Goal: Navigation & Orientation: Understand site structure

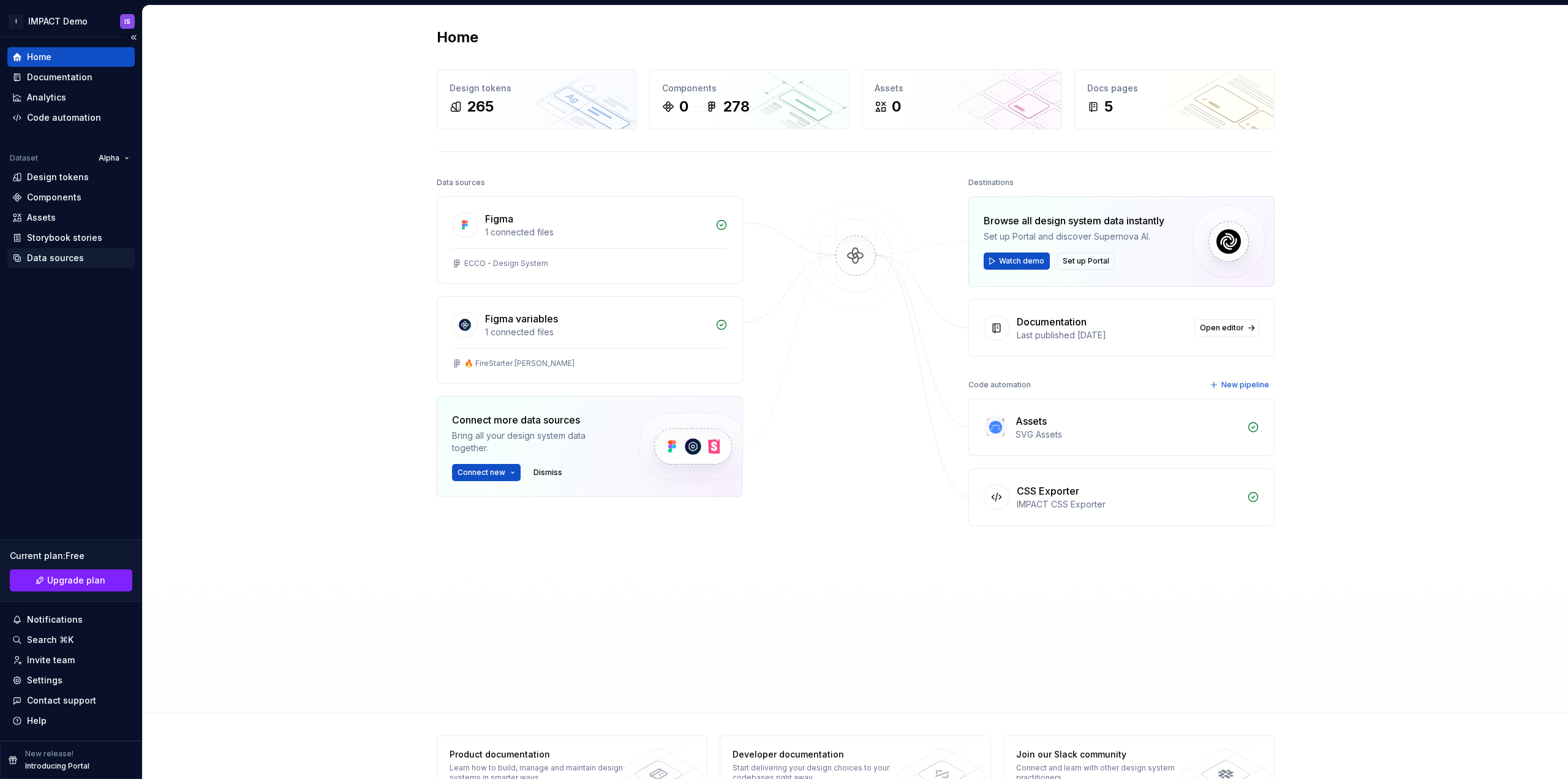
click at [53, 262] on div "Data sources" at bounding box center [55, 257] width 57 height 12
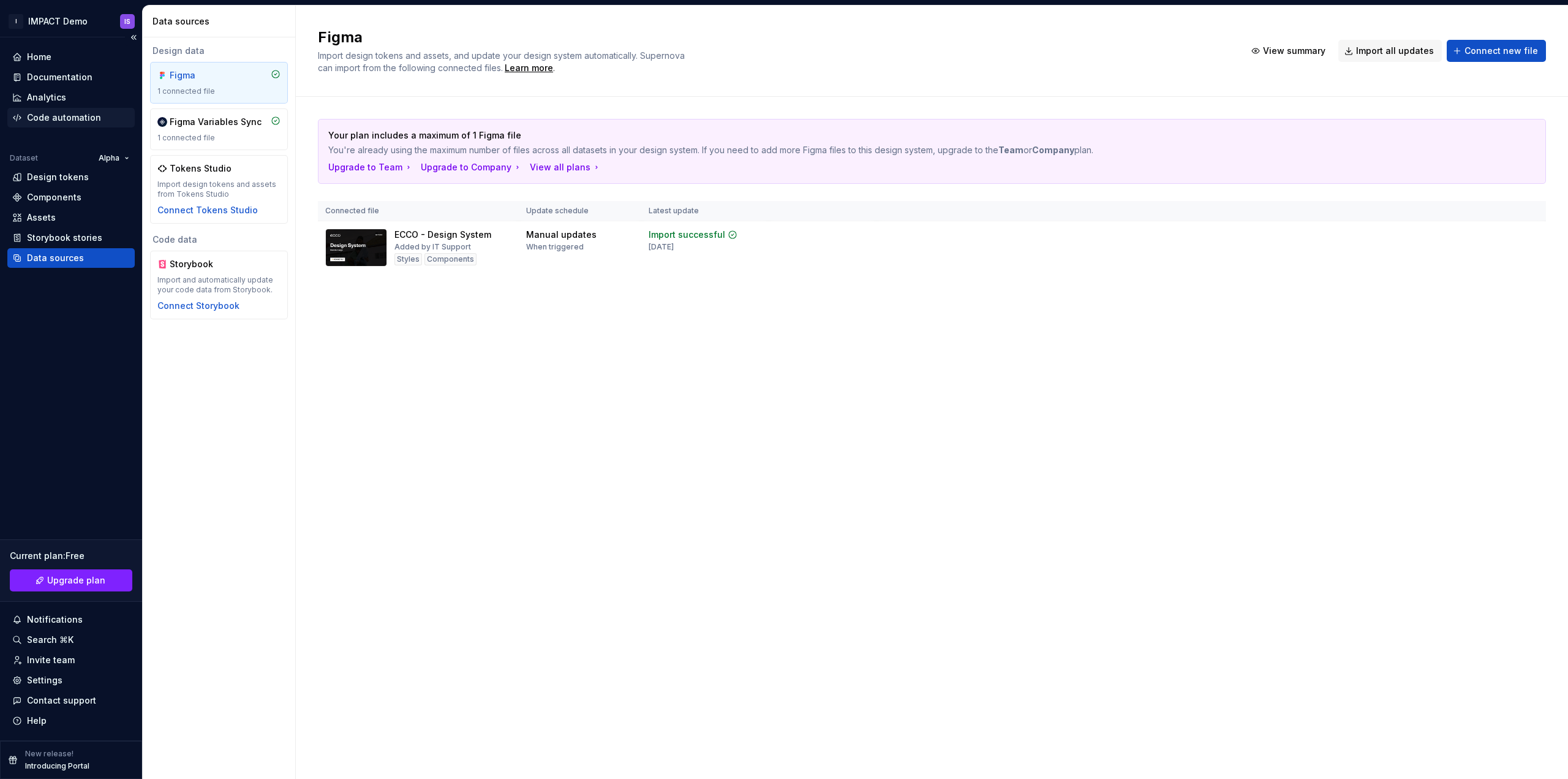
click at [61, 116] on div "Code automation" at bounding box center [64, 117] width 74 height 12
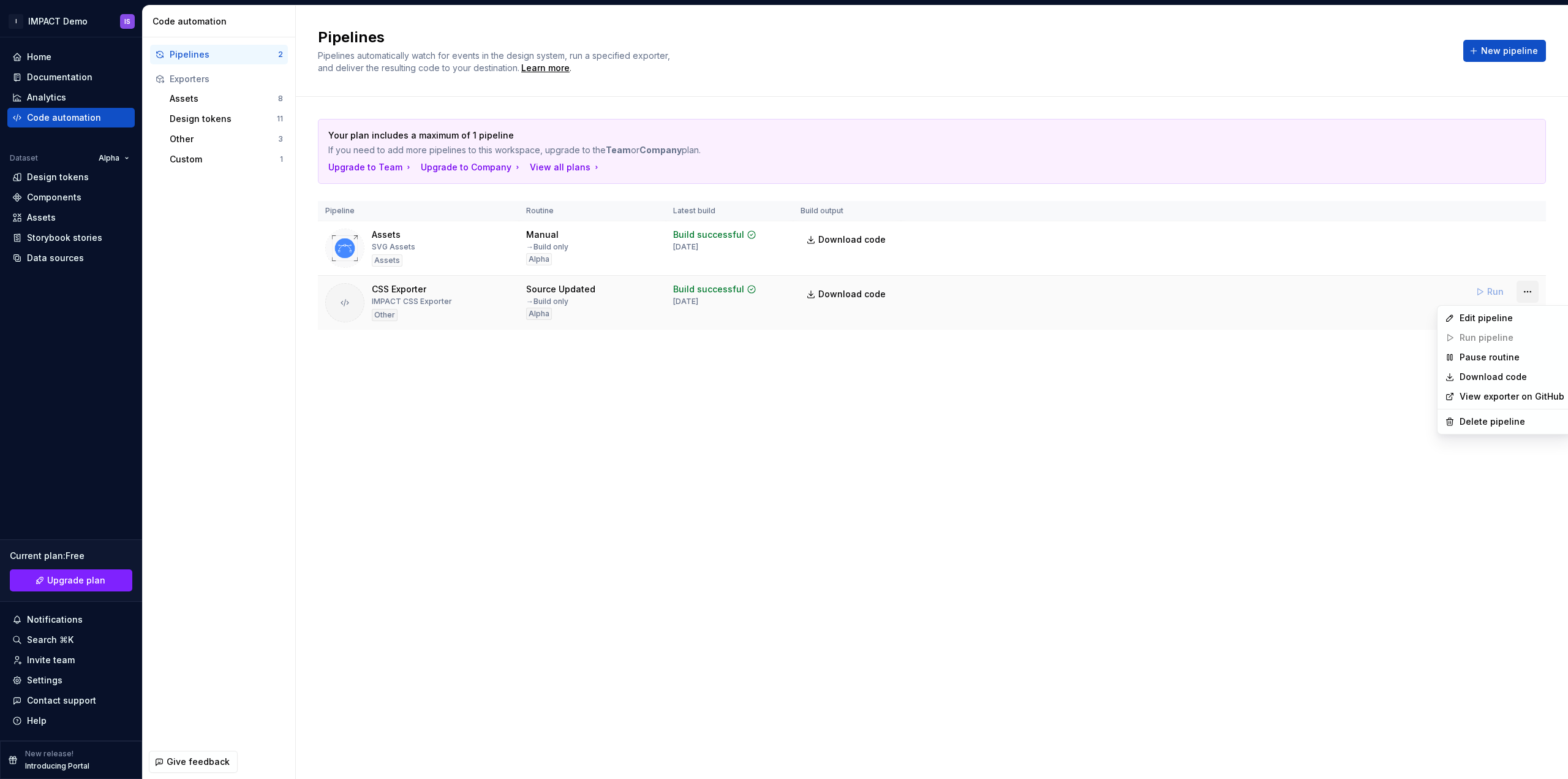
click at [1527, 293] on html "I IMPACT Demo IS Home Documentation Analytics Code automation Dataset Alpha Des…" at bounding box center [784, 390] width 1568 height 779
click at [1473, 316] on div "Edit pipeline" at bounding box center [1512, 318] width 105 height 12
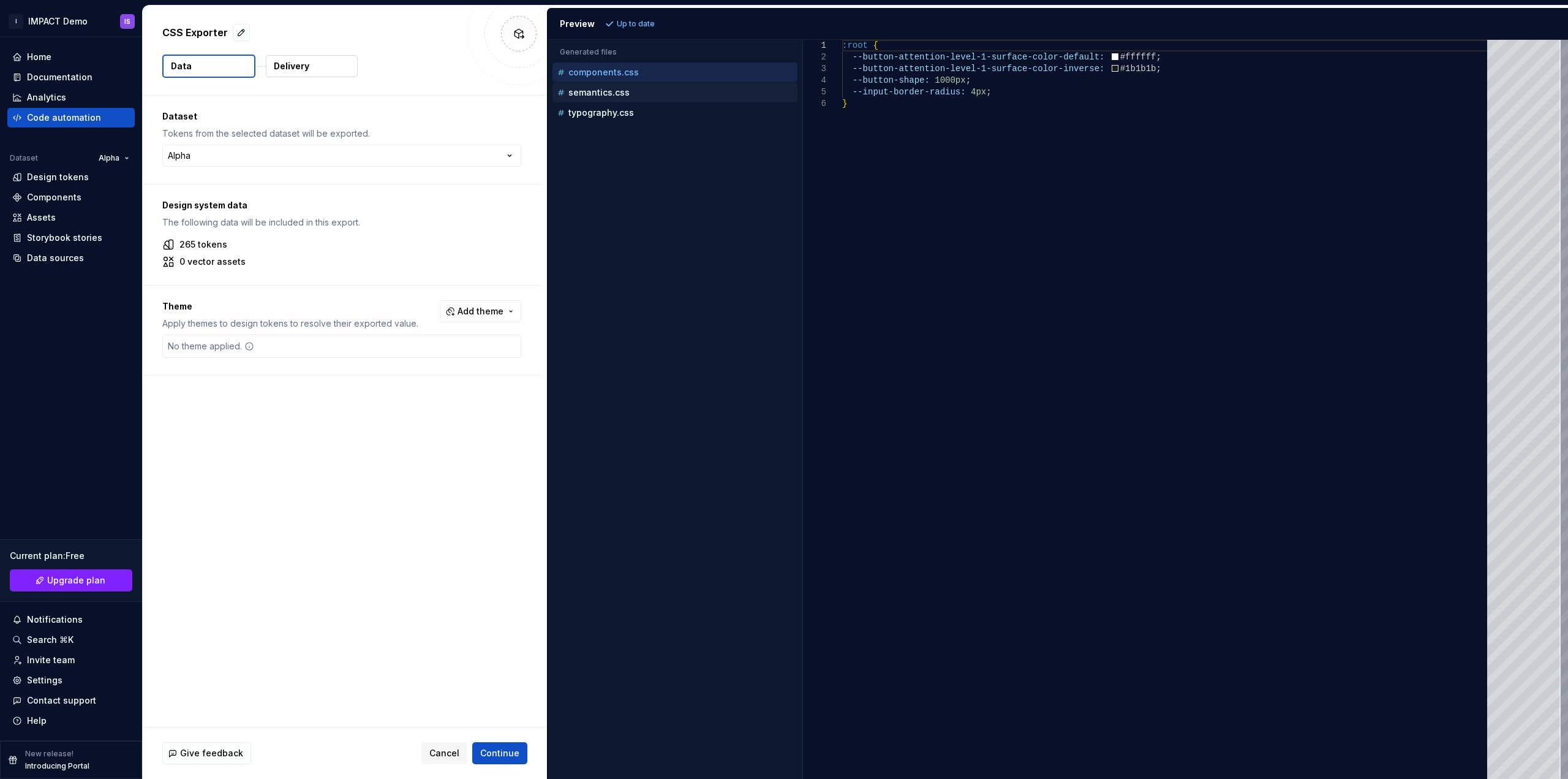
click at [595, 94] on p "semantics.css" at bounding box center [599, 93] width 61 height 10
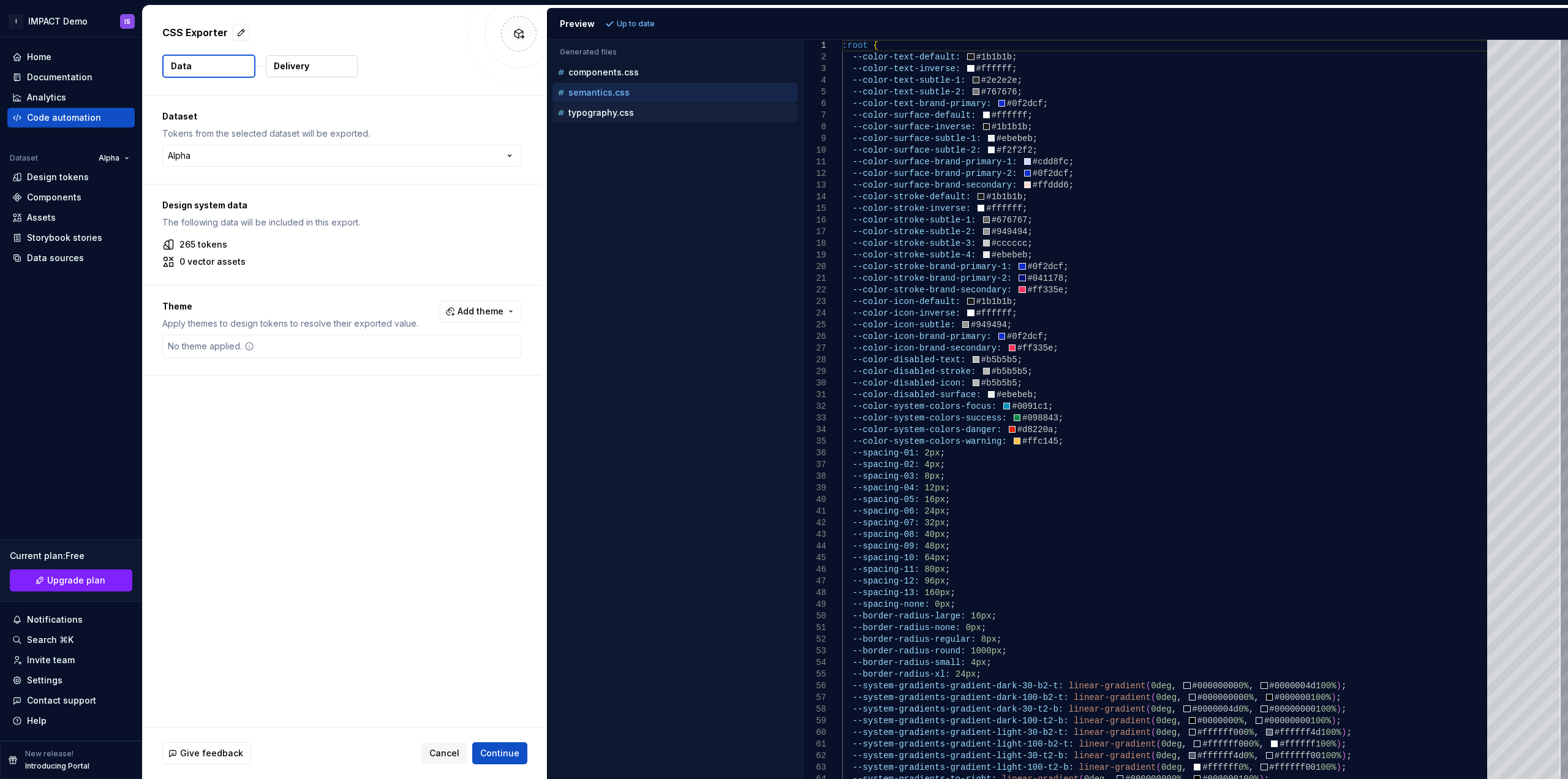
click at [600, 115] on p "typography.css" at bounding box center [601, 112] width 65 height 10
type textarea "**********"
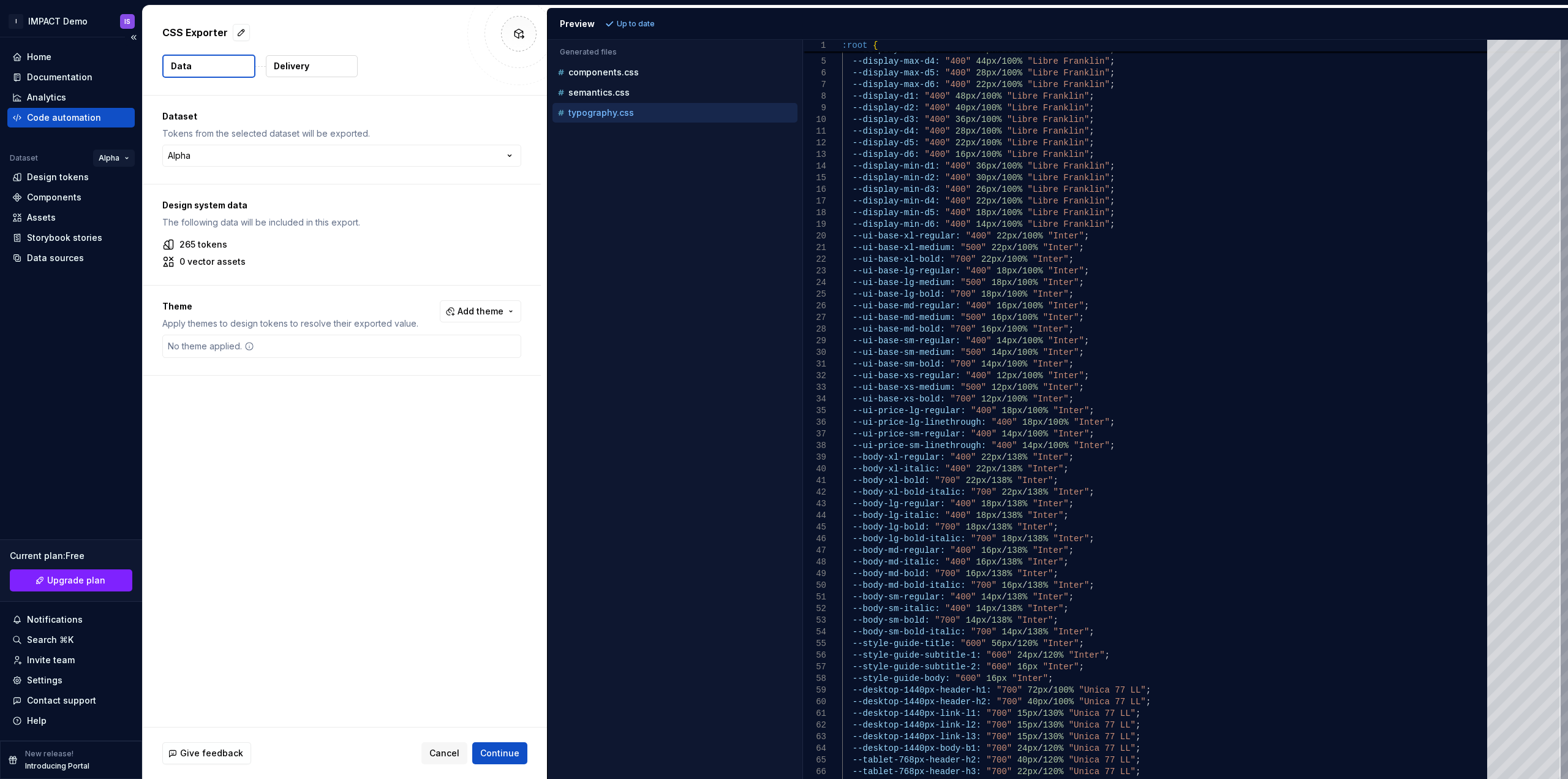
click at [117, 156] on html "I IMPACT Demo IS Home Documentation Analytics Code automation Dataset Alpha Des…" at bounding box center [784, 390] width 1568 height 779
click at [73, 155] on html "I IMPACT Demo IS Home Documentation Analytics Code automation Dataset Alpha Des…" at bounding box center [784, 390] width 1568 height 779
click at [49, 196] on div "Components" at bounding box center [54, 197] width 55 height 12
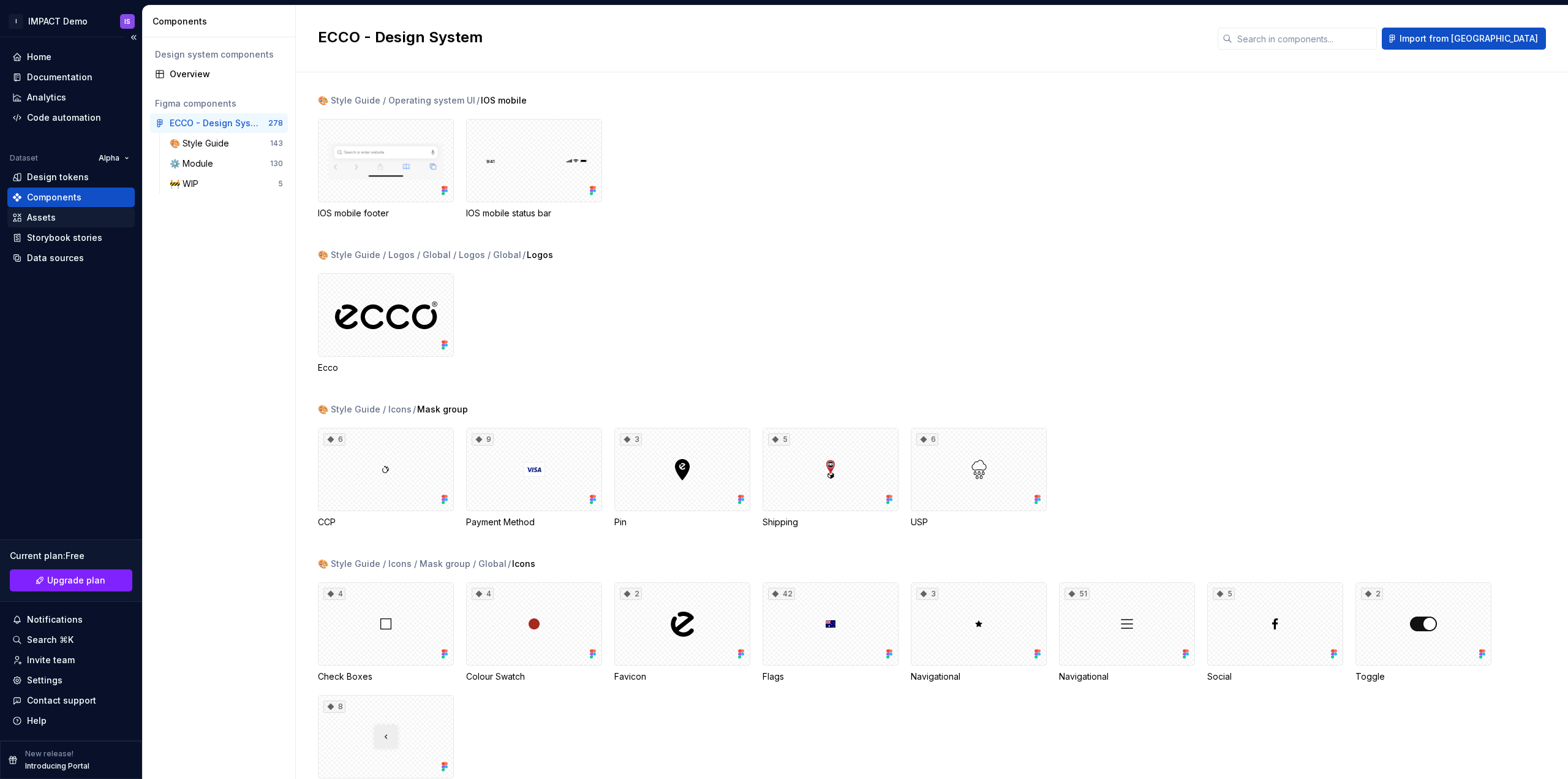
click at [38, 215] on div "Assets" at bounding box center [41, 217] width 29 height 12
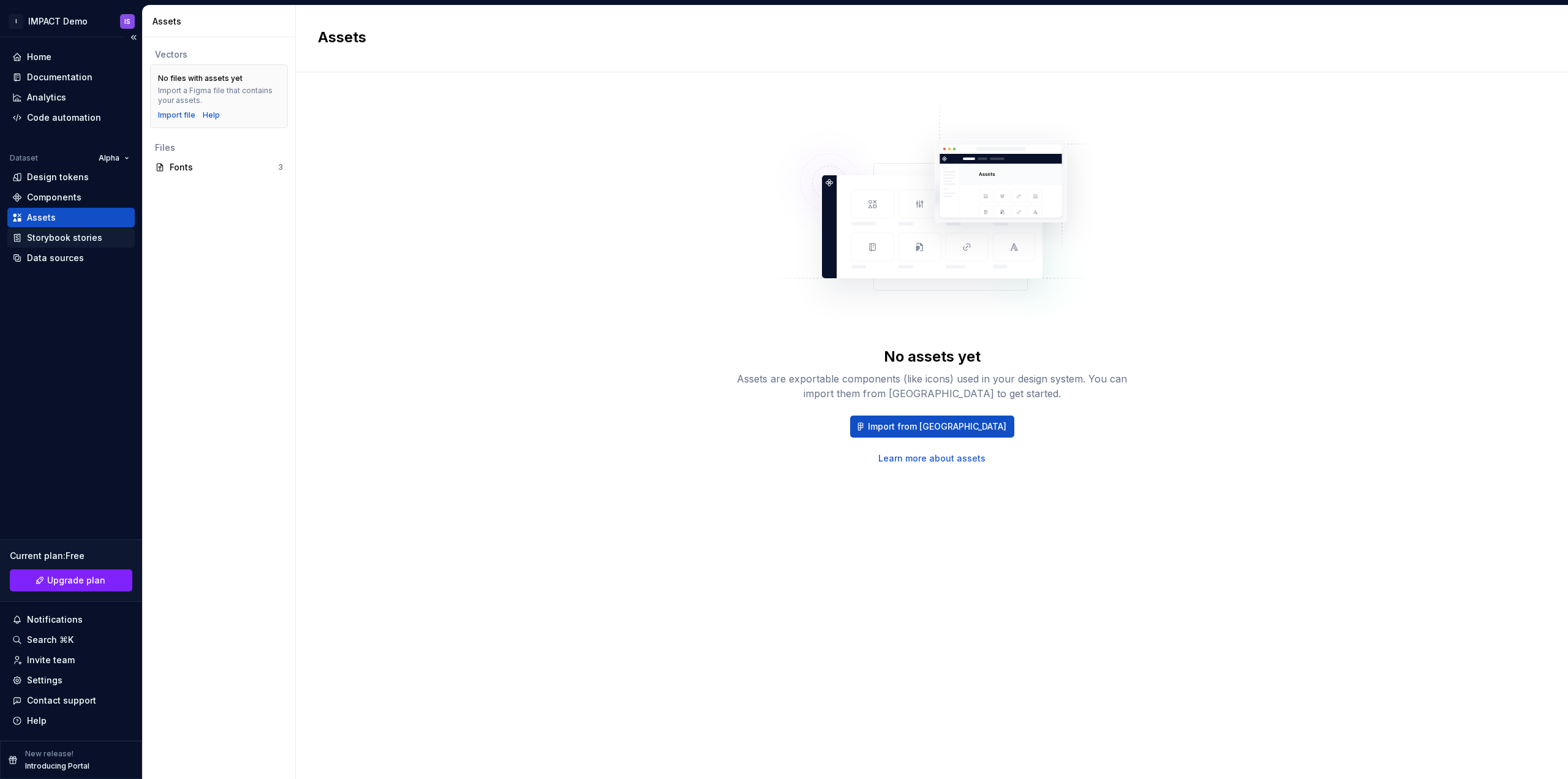
click at [55, 239] on div "Storybook stories" at bounding box center [64, 237] width 75 height 12
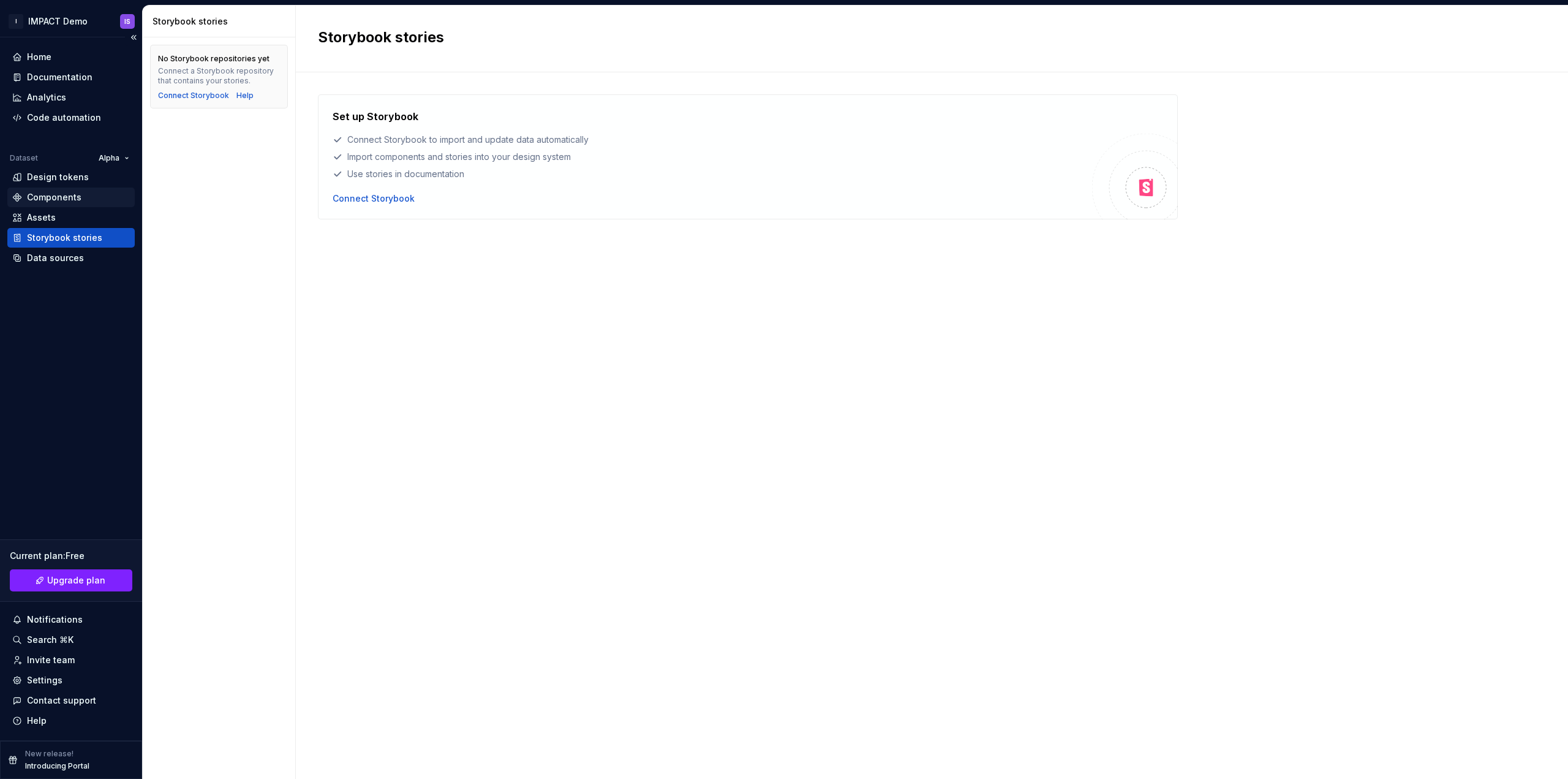
click at [43, 196] on div "Components" at bounding box center [54, 197] width 55 height 12
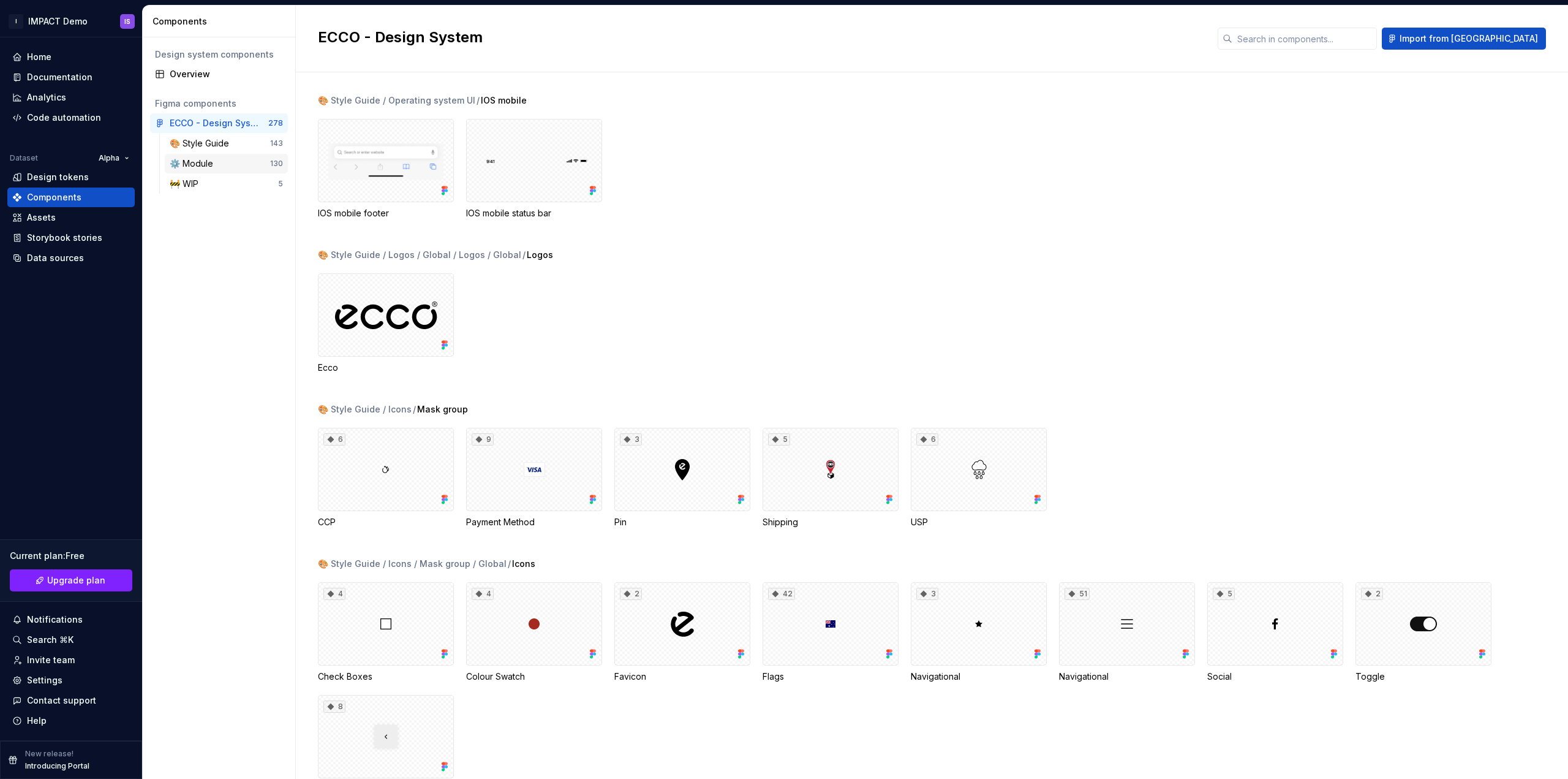
click at [223, 165] on div "⚙️ Module" at bounding box center [219, 163] width 100 height 12
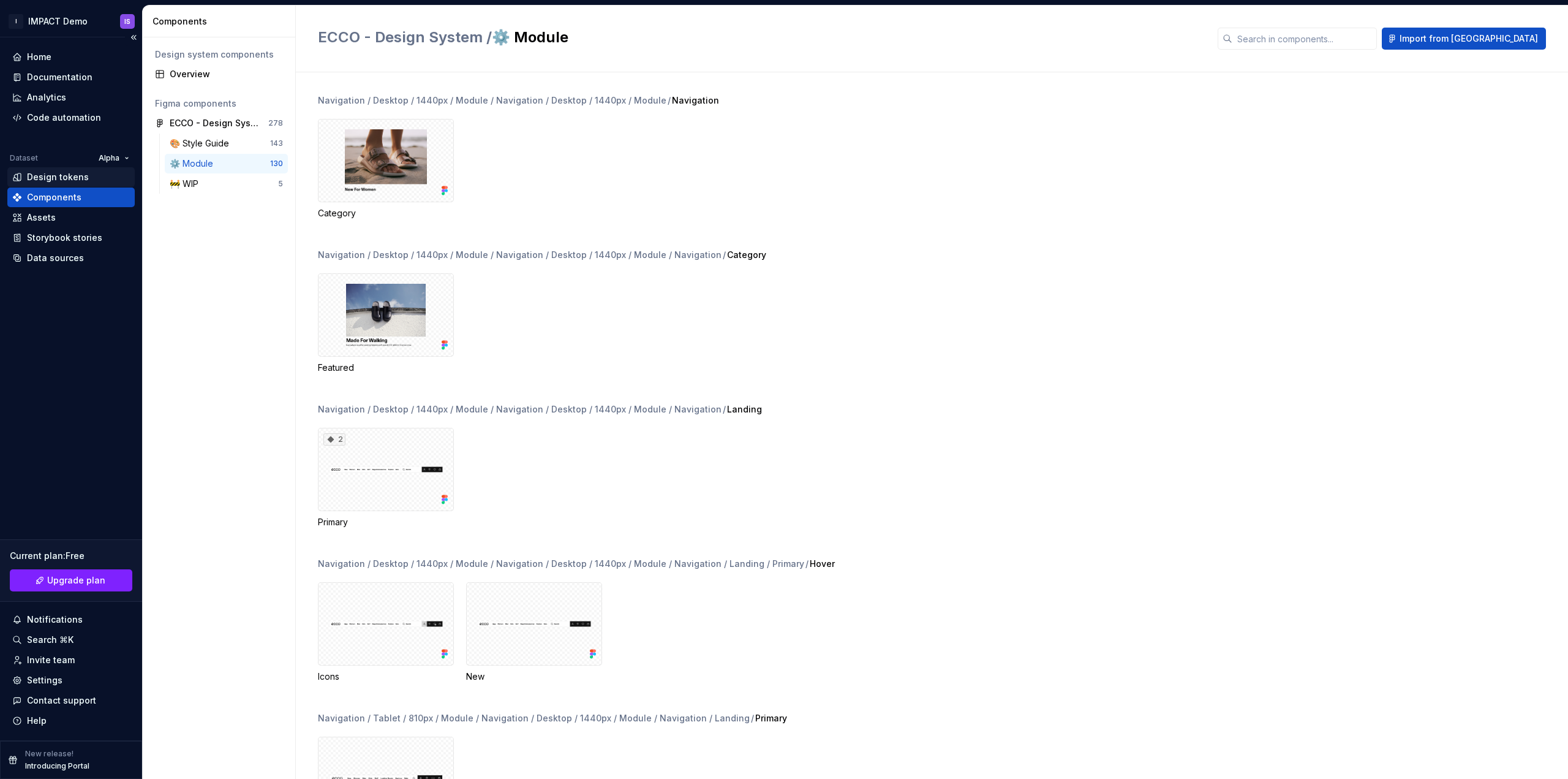
click at [65, 177] on div "Design tokens" at bounding box center [58, 177] width 62 height 12
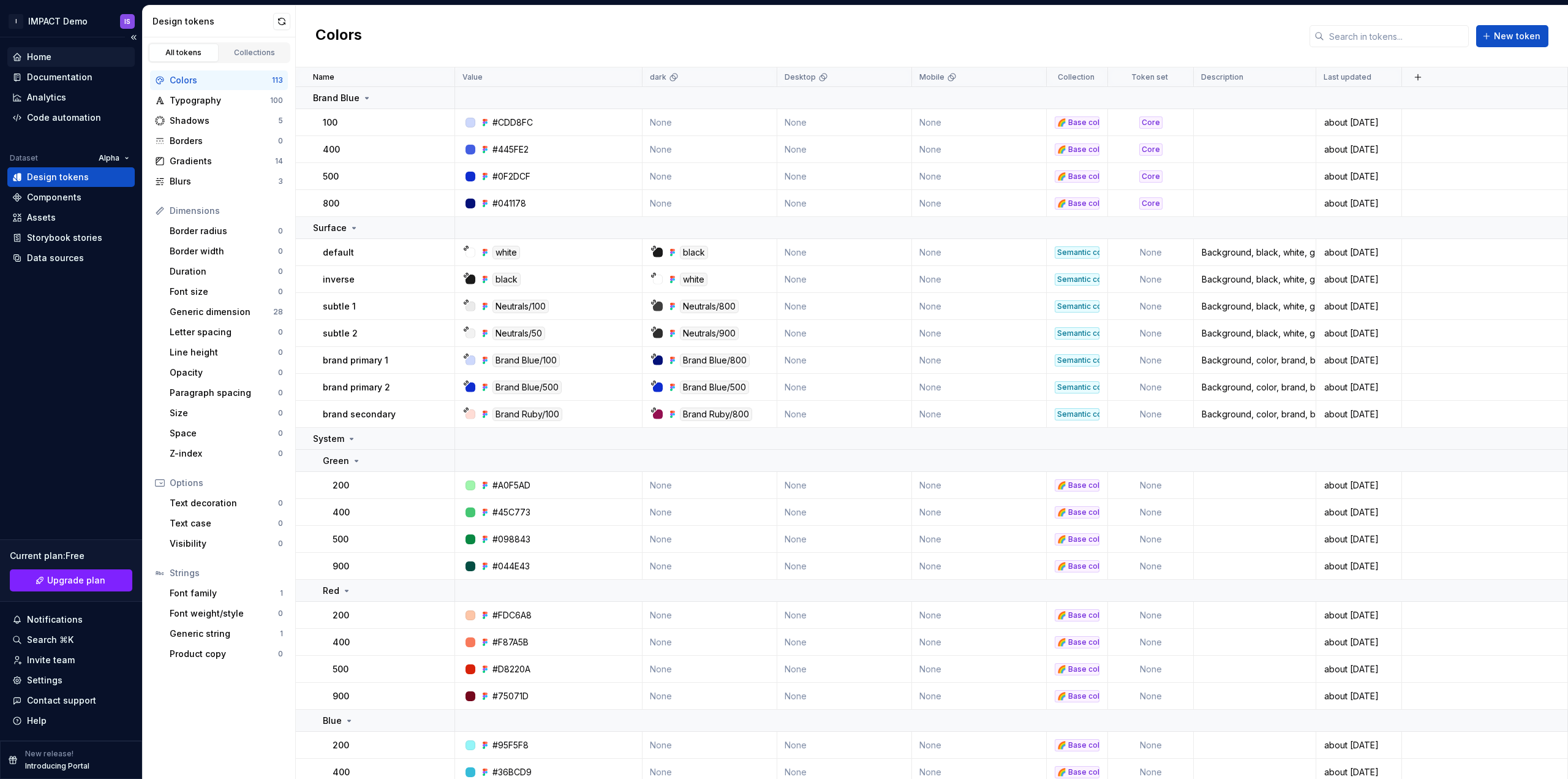
click at [42, 57] on div "Home" at bounding box center [39, 56] width 24 height 12
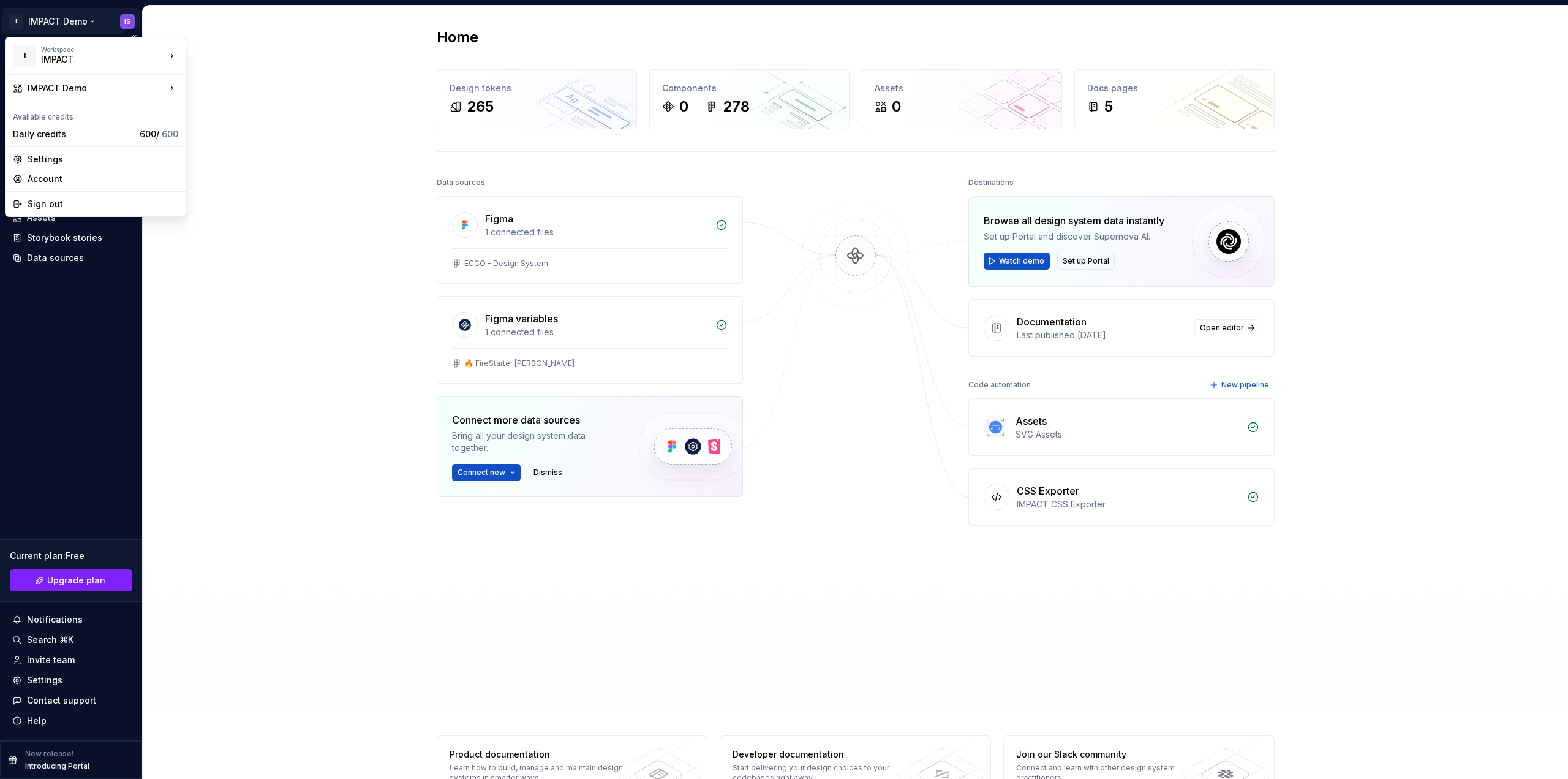
click at [90, 21] on html "I IMPACT Demo IS Home Documentation Analytics Code automation Dataset Alpha Des…" at bounding box center [784, 390] width 1568 height 779
click at [279, 209] on html "I IMPACT Demo IS Home Documentation Analytics Code automation Dataset Alpha Des…" at bounding box center [784, 390] width 1568 height 779
